Goal: Task Accomplishment & Management: Complete application form

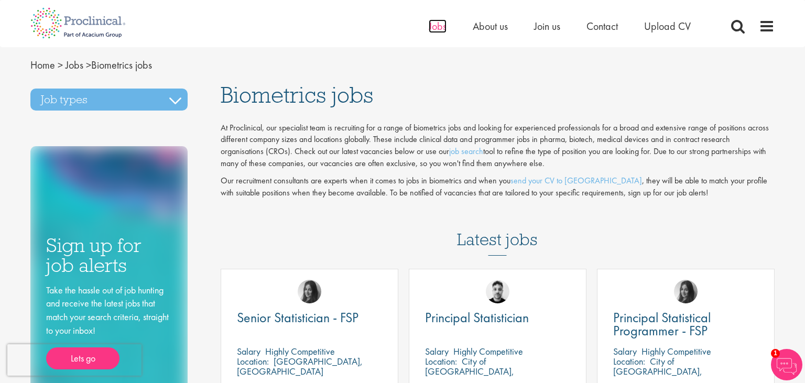
click at [437, 26] on span "Jobs" at bounding box center [438, 26] width 18 height 14
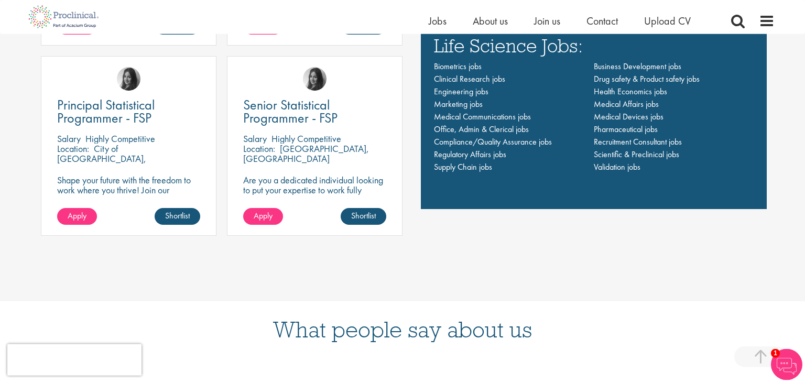
scroll to position [778, 0]
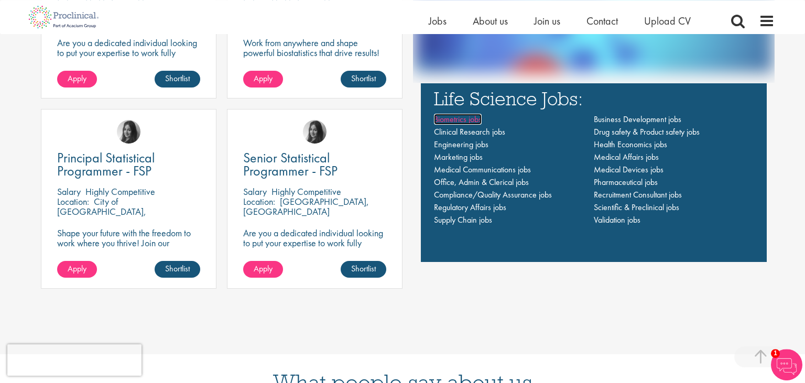
click at [448, 119] on span "Biometrics jobs" at bounding box center [458, 119] width 48 height 11
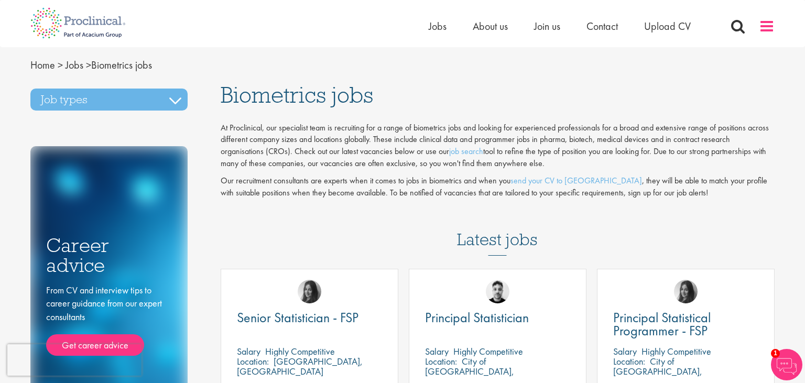
click at [769, 30] on span at bounding box center [767, 26] width 16 height 16
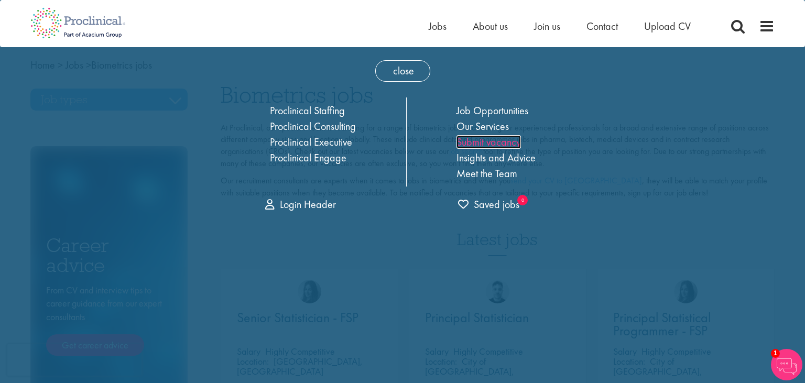
click at [502, 141] on link "Submit vacancy" at bounding box center [488, 142] width 64 height 14
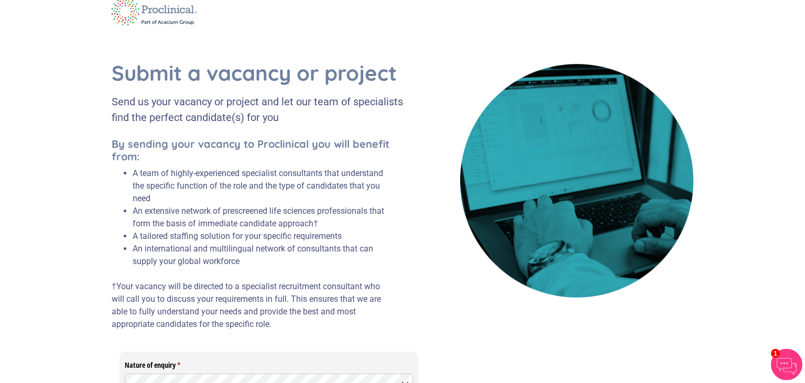
scroll to position [14, 0]
